Goal: Find specific page/section

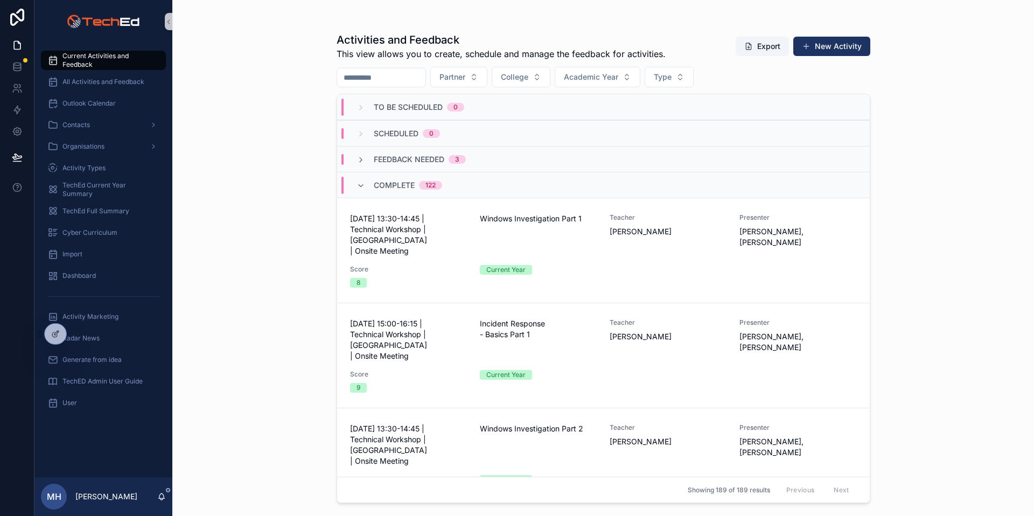
click at [288, 122] on div "Activities and Feedback This view allows you to create, schedule and manage the…" at bounding box center [603, 258] width 862 height 516
click at [92, 82] on span "All Activities and Feedback" at bounding box center [104, 82] width 82 height 9
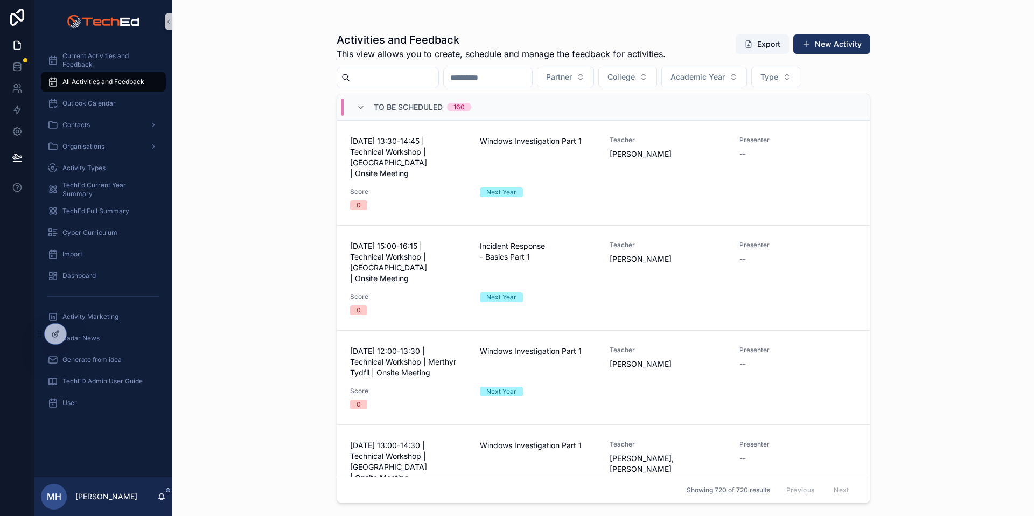
click at [355, 103] on div "To Be Scheduled 160" at bounding box center [414, 107] width 141 height 17
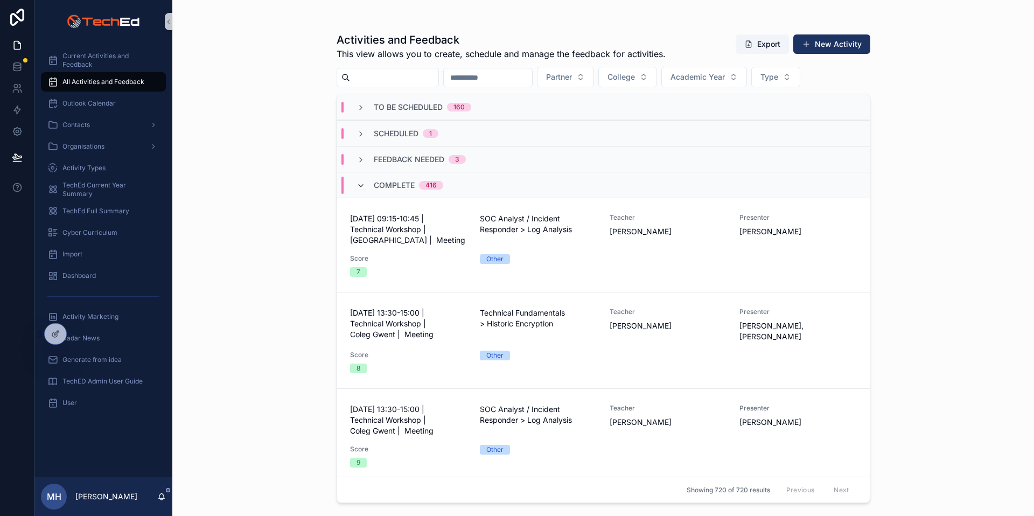
click at [359, 184] on icon "scrollable content" at bounding box center [361, 186] width 9 height 9
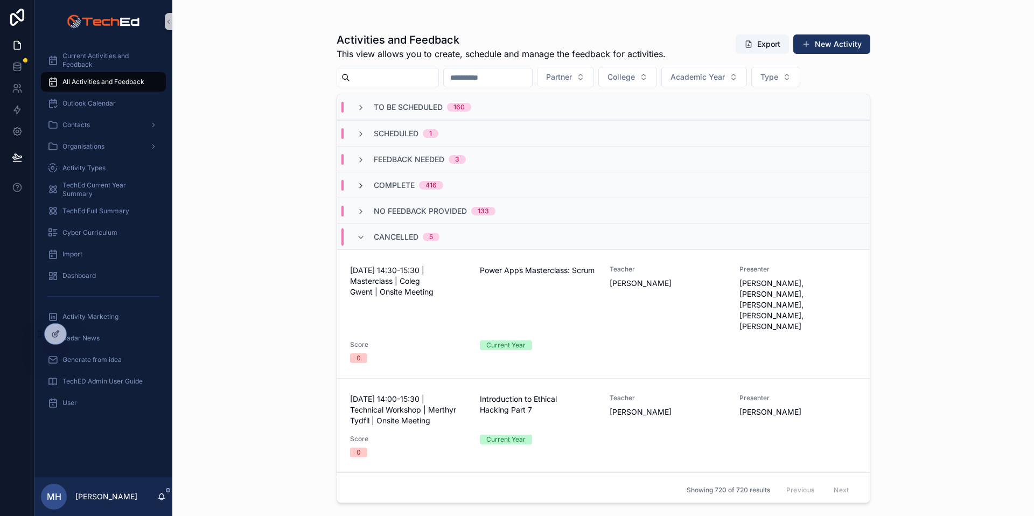
click at [361, 185] on icon "scrollable content" at bounding box center [361, 186] width 9 height 9
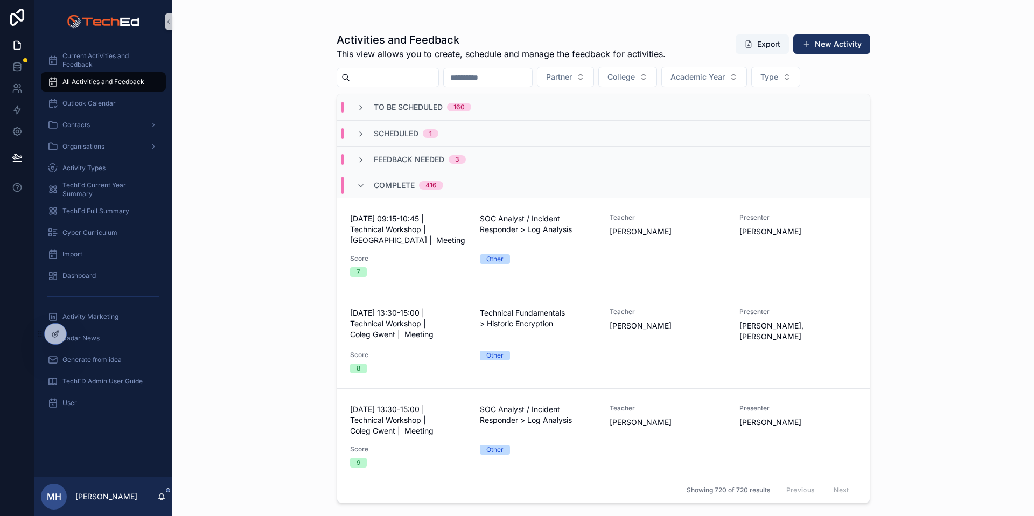
click at [990, 121] on div "Activities and Feedback This view allows you to create, schedule and manage the…" at bounding box center [603, 258] width 862 height 516
